Goal: Complete application form

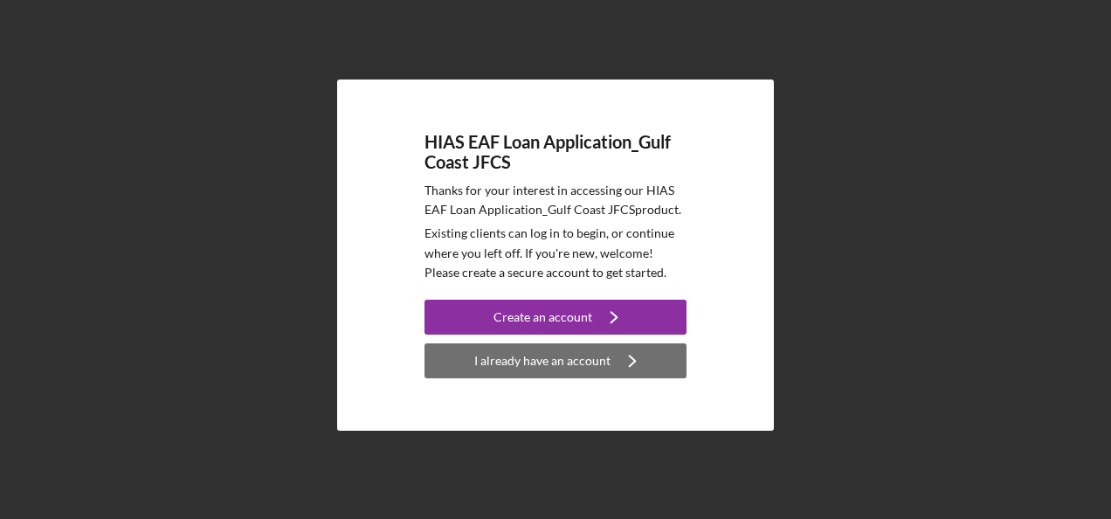
click at [536, 357] on div "I already have an account" at bounding box center [542, 360] width 136 height 35
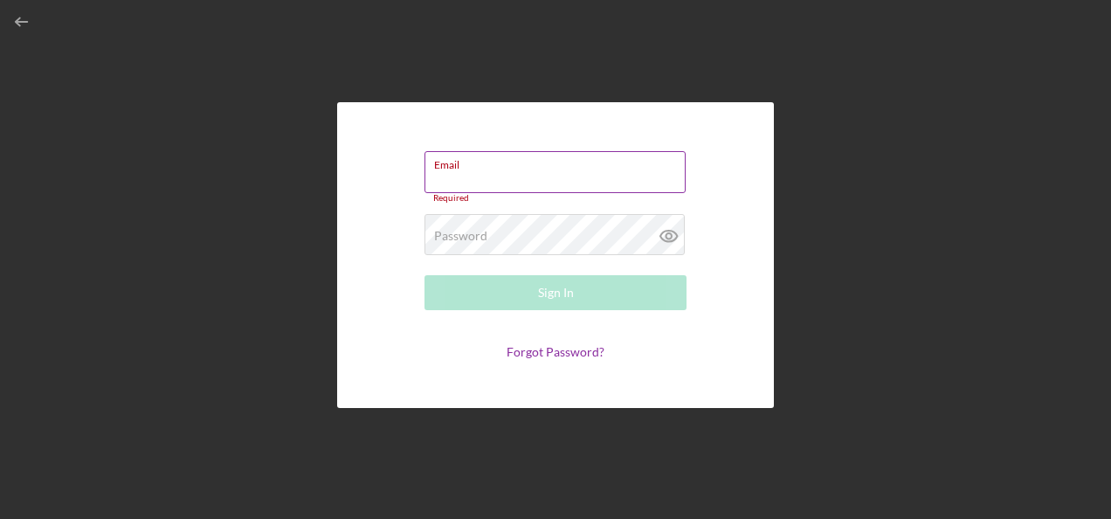
click at [462, 175] on input "Email" at bounding box center [554, 172] width 261 height 42
paste input "[EMAIL_ADDRESS][DOMAIN_NAME]"
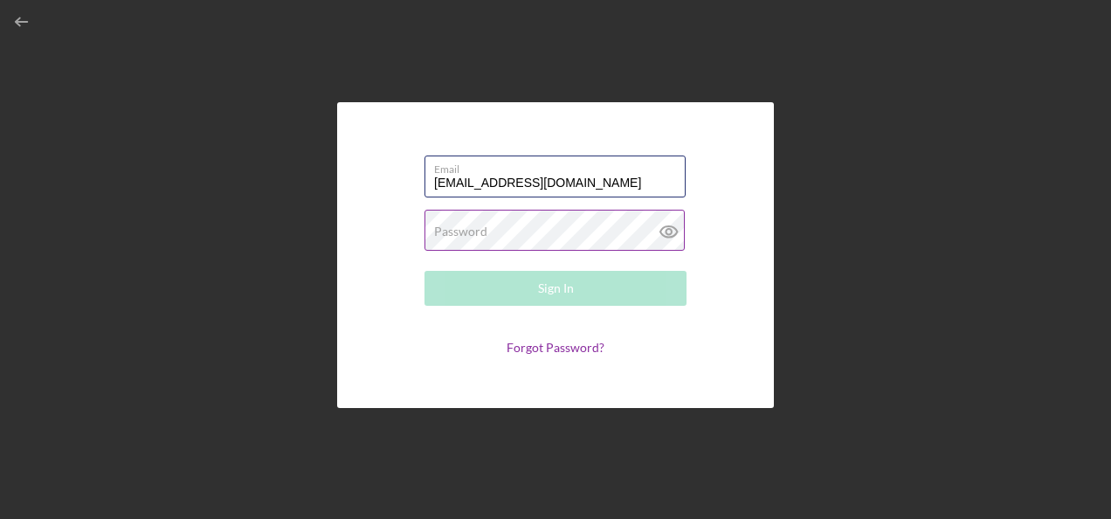
type input "[EMAIL_ADDRESS][DOMAIN_NAME]"
click at [462, 234] on label "Password" at bounding box center [460, 231] width 53 height 14
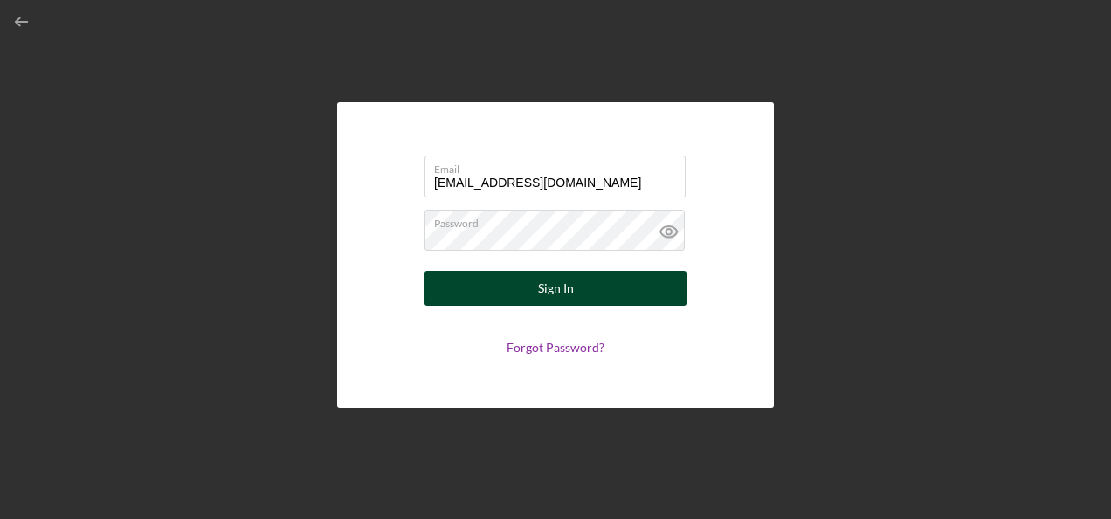
click at [574, 290] on button "Sign In" at bounding box center [555, 288] width 262 height 35
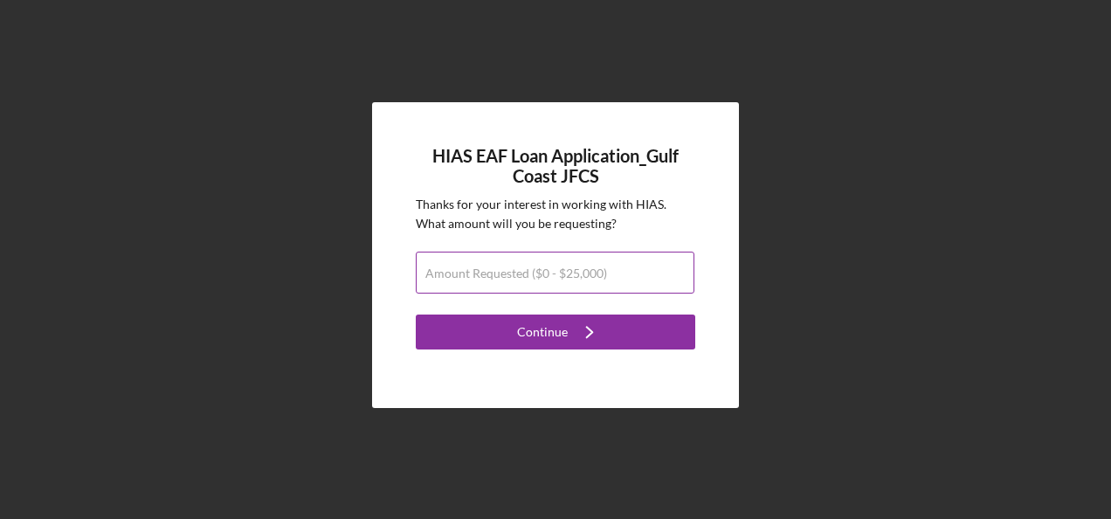
click at [555, 276] on label "Amount Requested ($0 - $25,000)" at bounding box center [516, 273] width 182 height 14
click at [555, 276] on input "Amount Requested ($0 - $25,000)" at bounding box center [555, 272] width 279 height 42
type input "$25,000"
click at [136, 183] on div "HIAS EAF Loan Application_Gulf Coast JFCS Thanks for your interest in working w…" at bounding box center [555, 255] width 1093 height 510
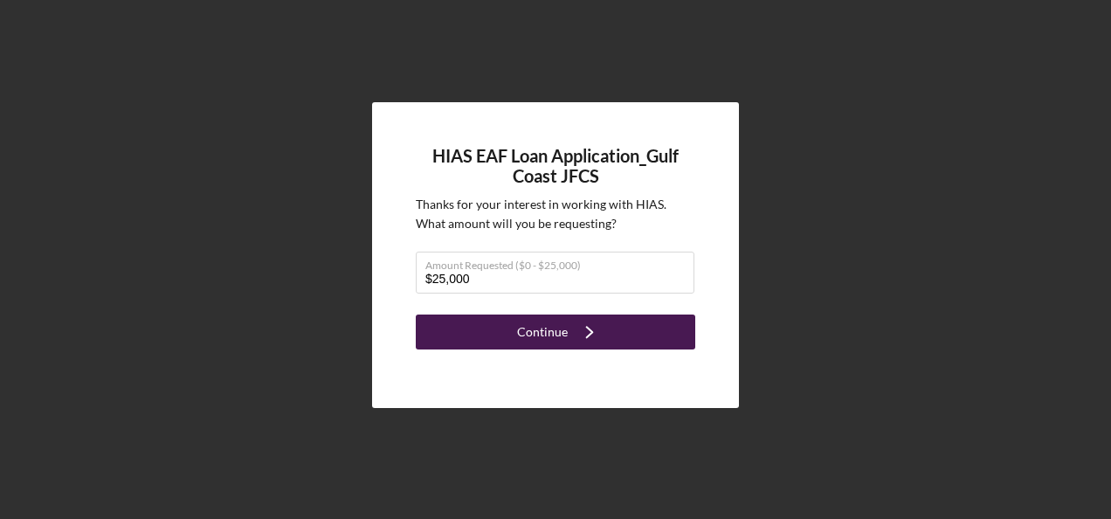
click at [574, 328] on icon "Icon/Navigate" at bounding box center [590, 332] width 44 height 44
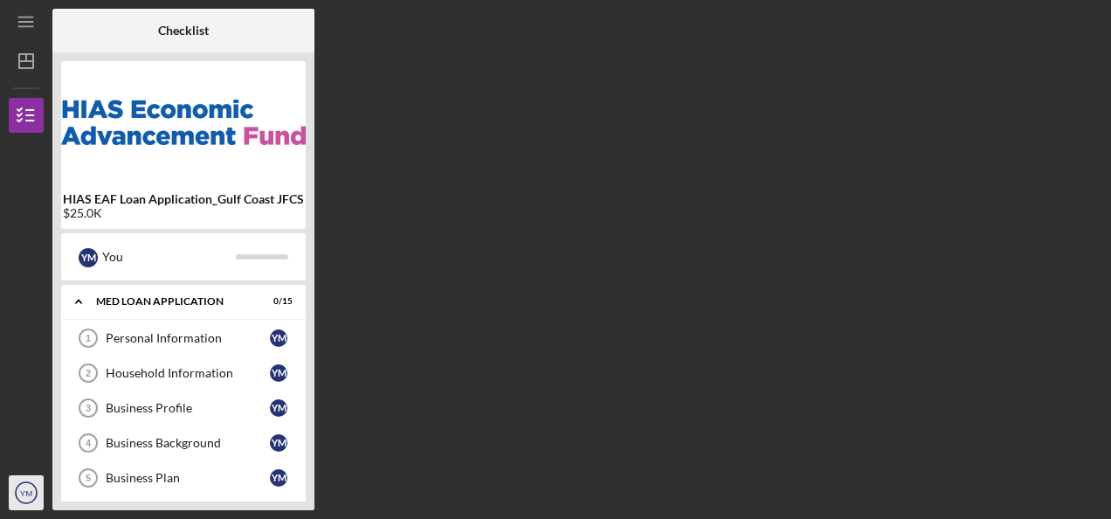
click at [20, 492] on text "YM" at bounding box center [26, 493] width 12 height 10
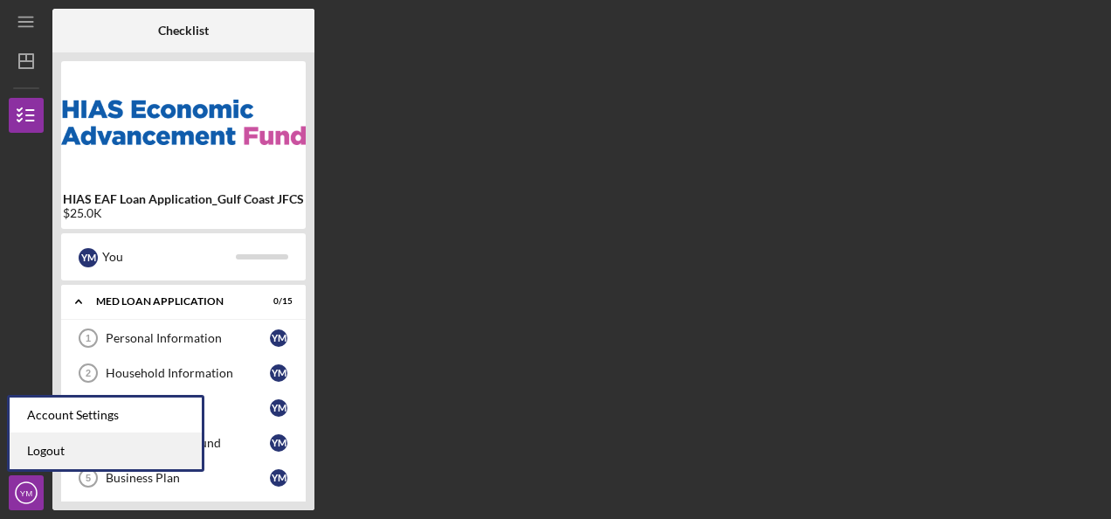
click at [57, 445] on link "Logout" at bounding box center [106, 451] width 192 height 36
